Goal: Task Accomplishment & Management: Use online tool/utility

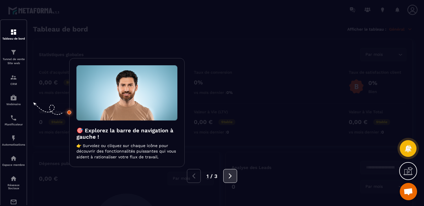
click at [229, 174] on icon at bounding box center [230, 176] width 6 height 6
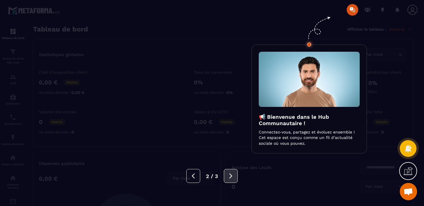
click at [229, 174] on icon at bounding box center [231, 176] width 6 height 6
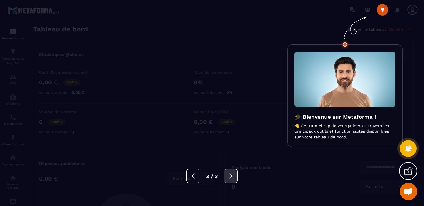
click at [229, 174] on icon at bounding box center [231, 176] width 6 height 6
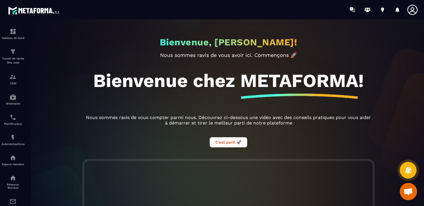
click at [23, 42] on div at bounding box center [228, 115] width 424 height 192
click at [20, 39] on div at bounding box center [228, 115] width 424 height 192
click at [7, 27] on link "Tableau de bord" at bounding box center [12, 34] width 23 height 20
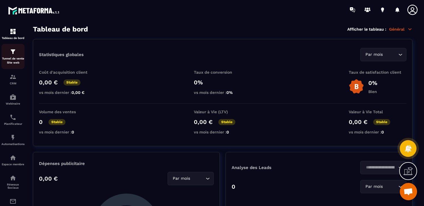
click at [20, 57] on p "Tunnel de vente Site web" at bounding box center [12, 61] width 23 height 8
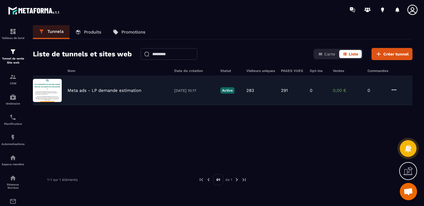
click at [109, 92] on p "Meta ads - LP demande estimation" at bounding box center [105, 90] width 74 height 5
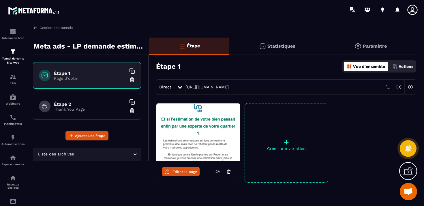
click at [187, 173] on span "Éditer la page" at bounding box center [185, 171] width 25 height 4
